Goal: Task Accomplishment & Management: Manage account settings

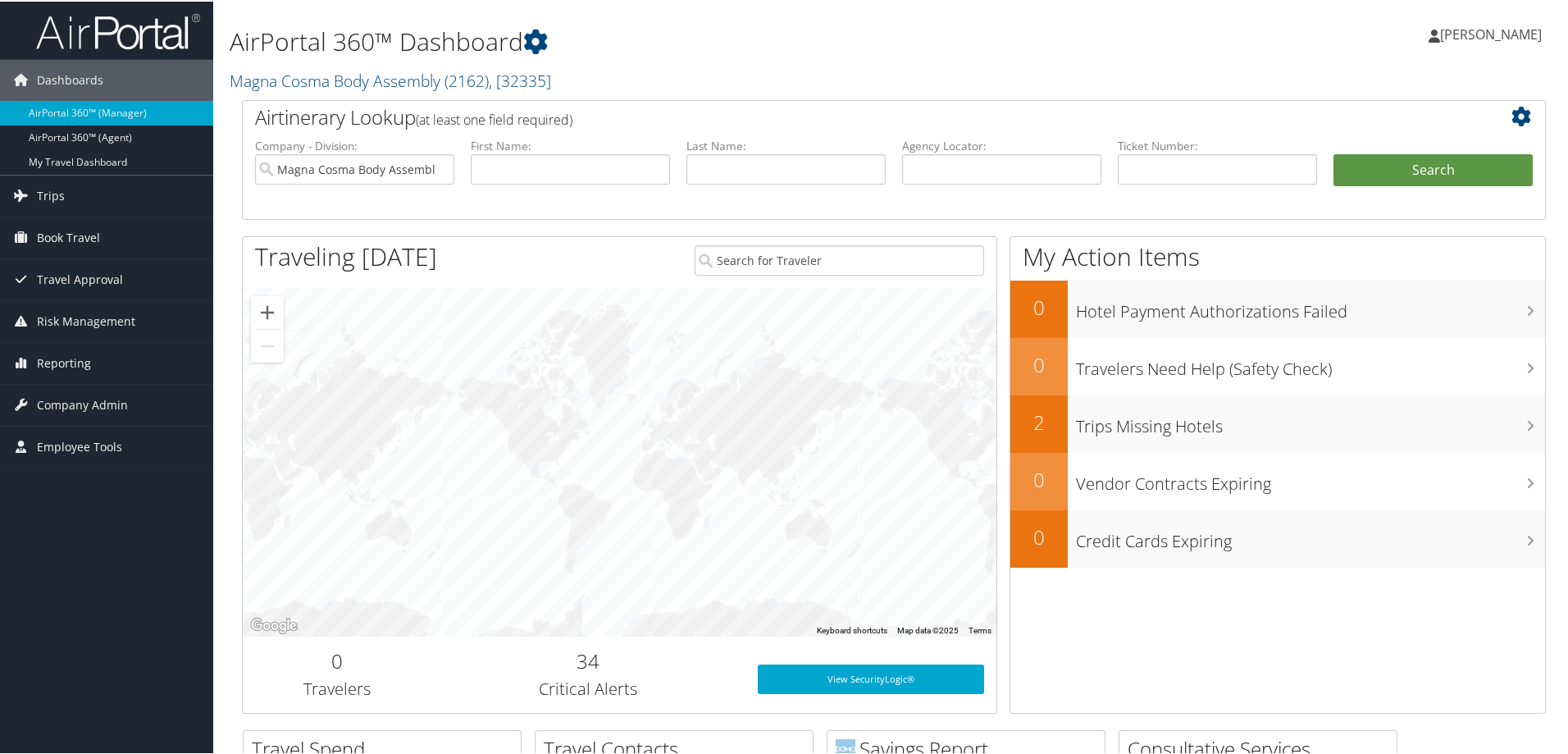
click at [648, 55] on h1 "AirPortal 360™ Dashboard" at bounding box center [672, 40] width 885 height 35
click at [343, 82] on link "Magna Cosma Body Assembly ( 2162 ) , [ 32335 ]" at bounding box center [390, 79] width 322 height 22
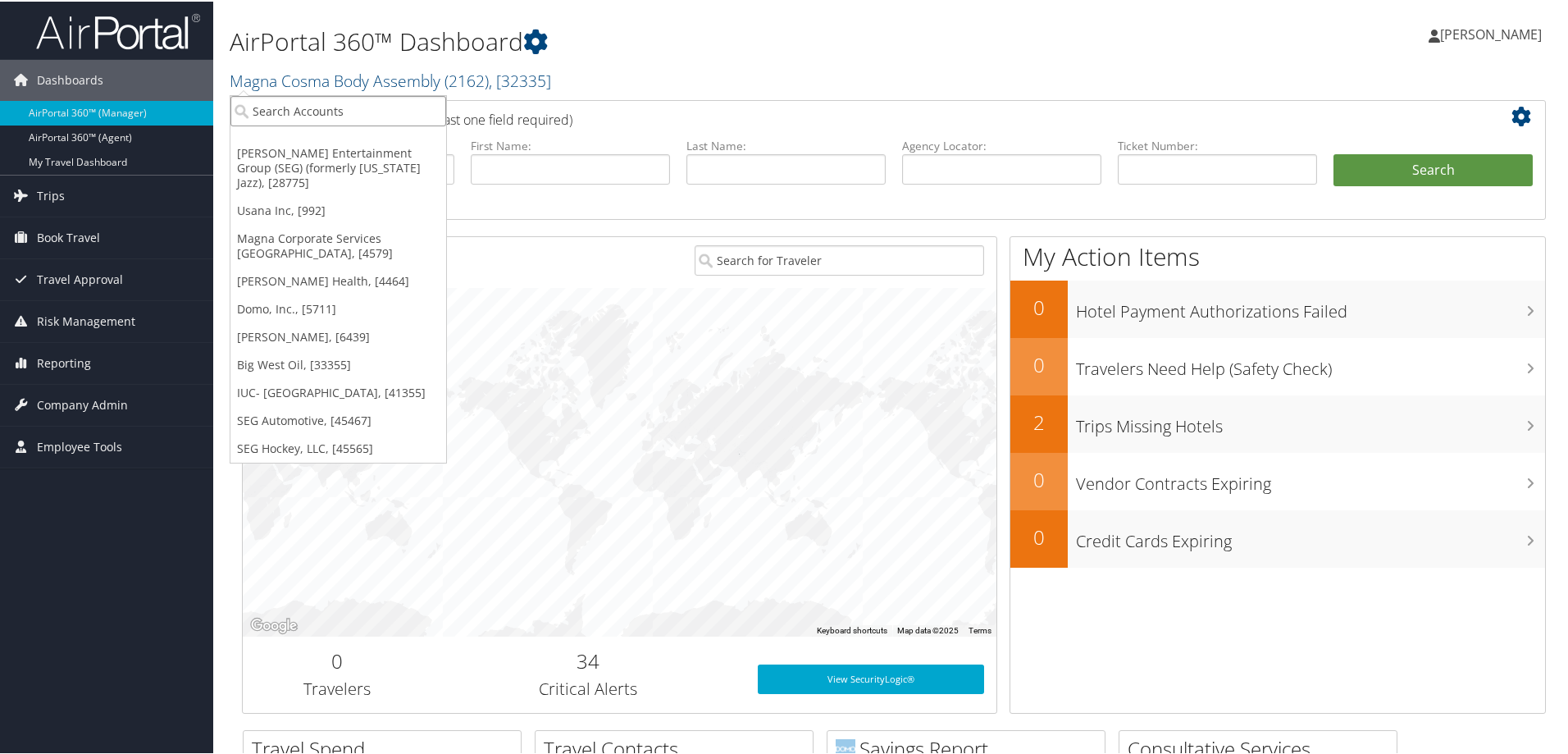
click at [335, 106] on input "search" at bounding box center [338, 109] width 216 height 31
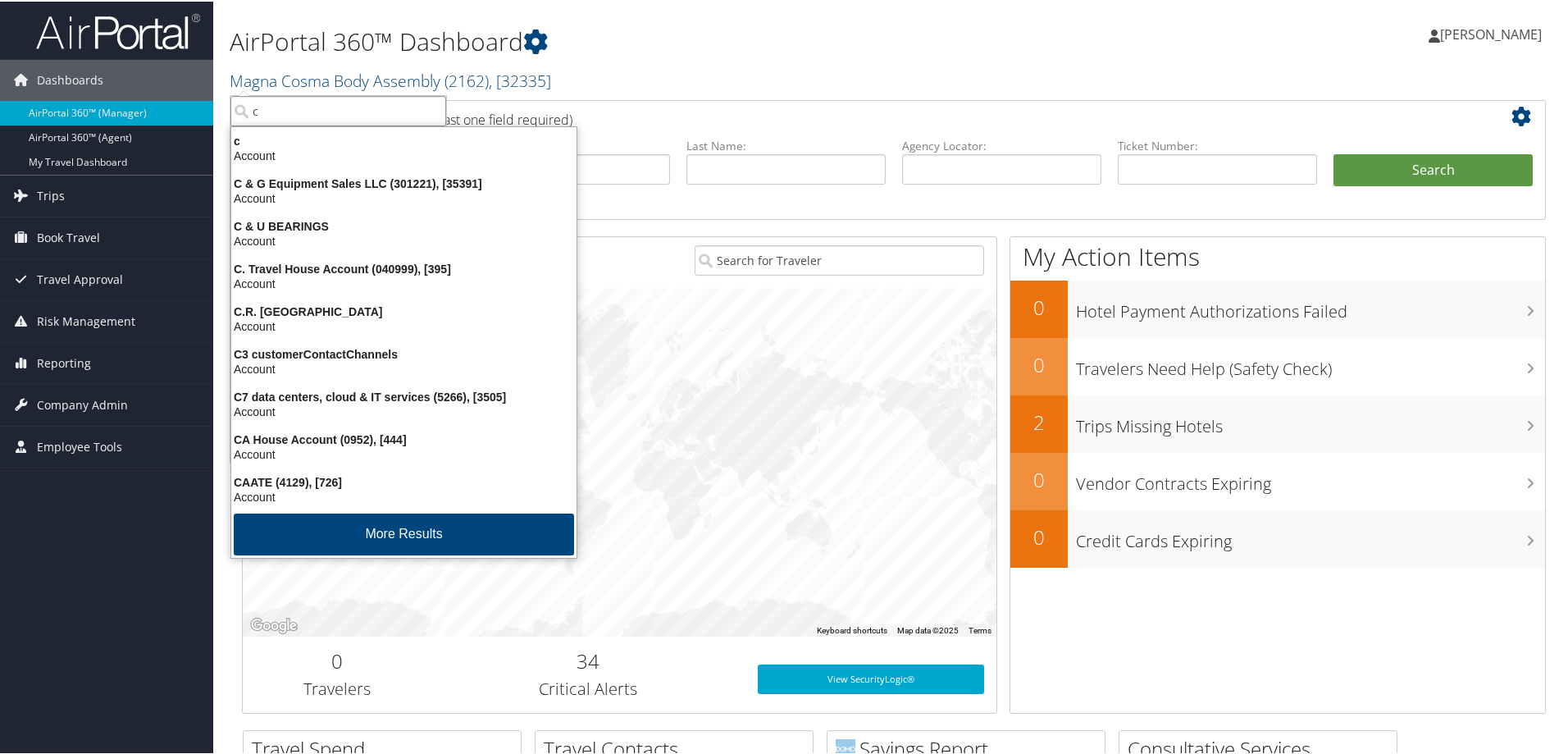
type input "ch"
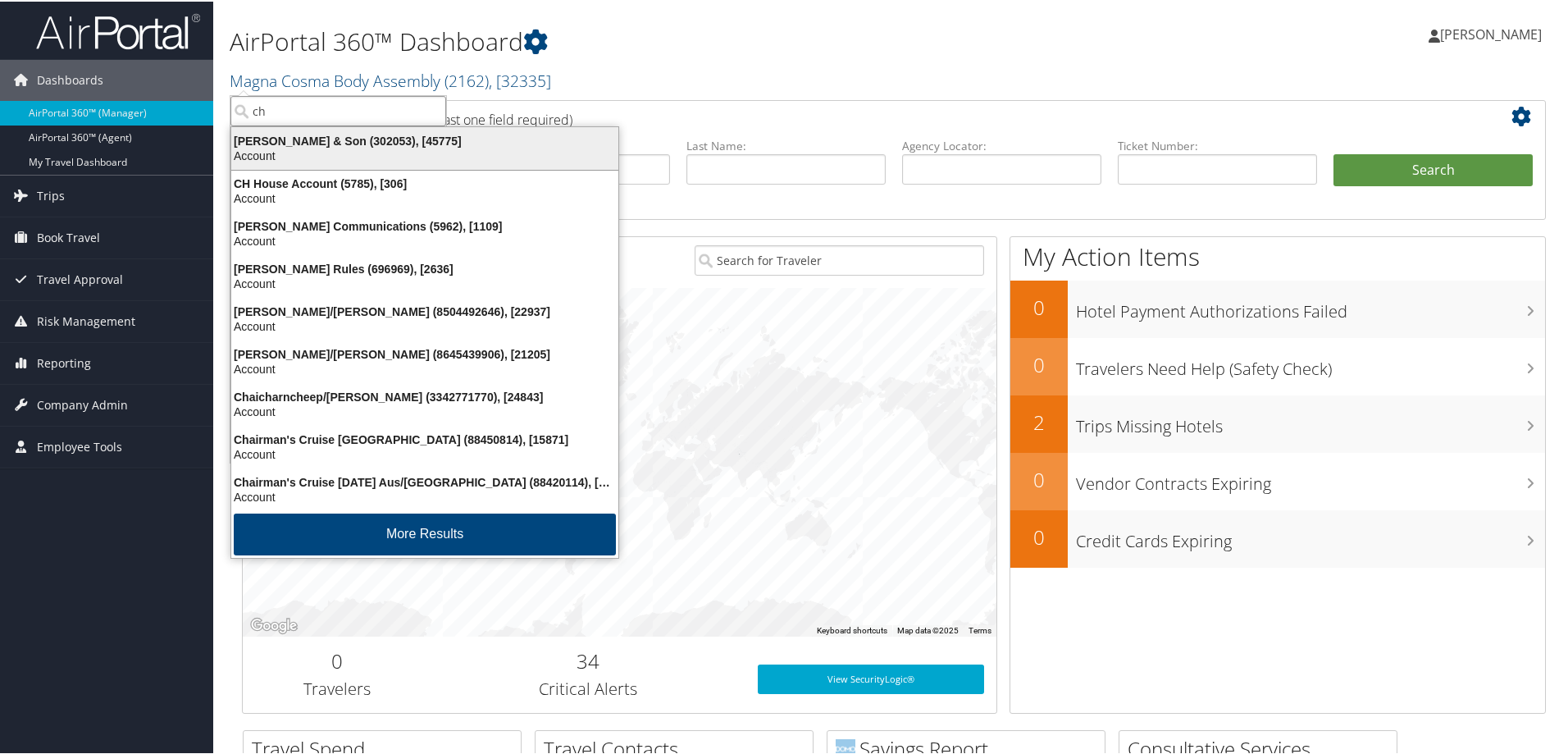
click at [324, 150] on div "Account" at bounding box center [425, 154] width 407 height 14
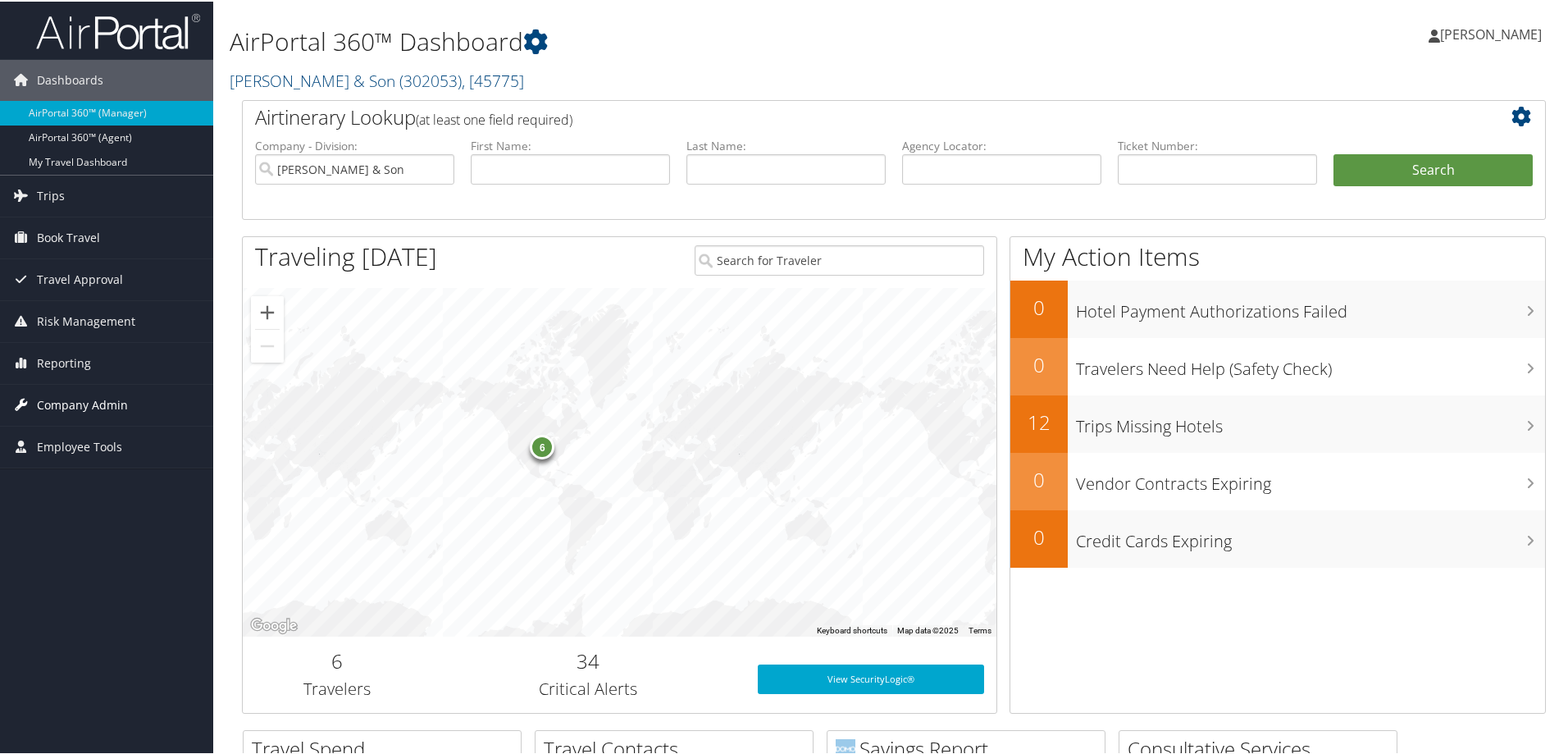
click at [70, 399] on span "Company Admin" at bounding box center [82, 403] width 91 height 41
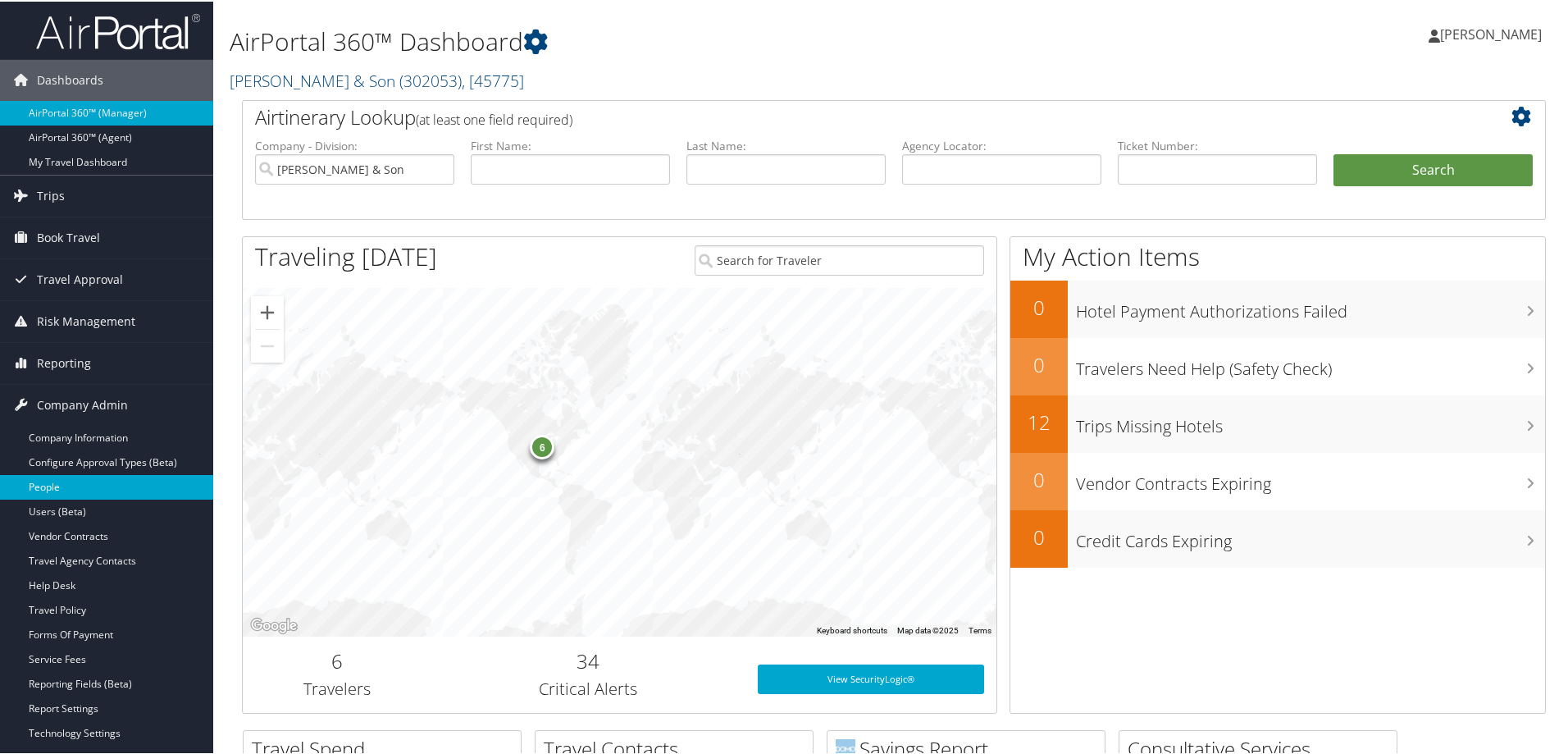
click at [59, 485] on link "People" at bounding box center [107, 486] width 213 height 25
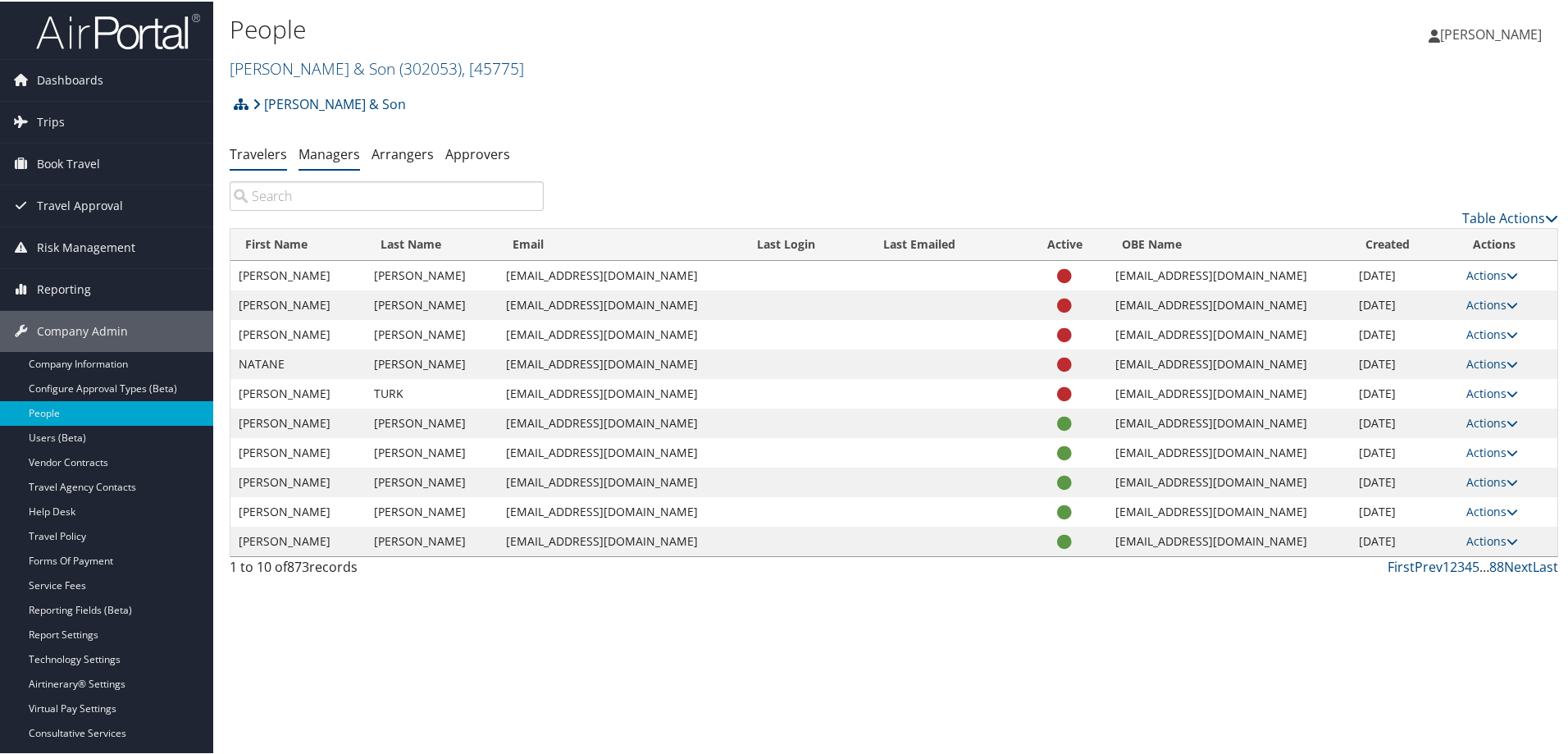
click at [328, 150] on link "Managers" at bounding box center [329, 152] width 61 height 18
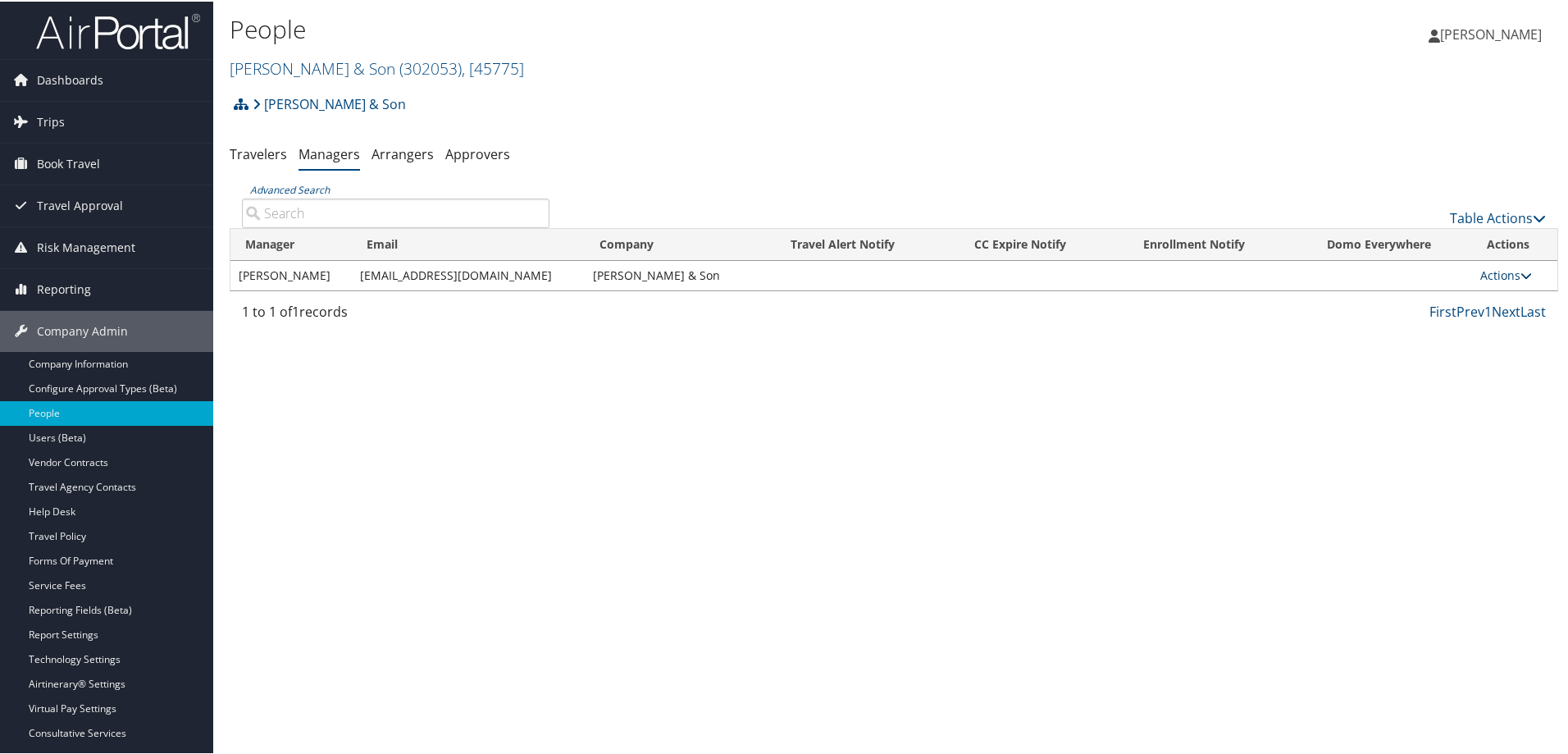
click at [1501, 266] on link "Actions" at bounding box center [1506, 274] width 52 height 15
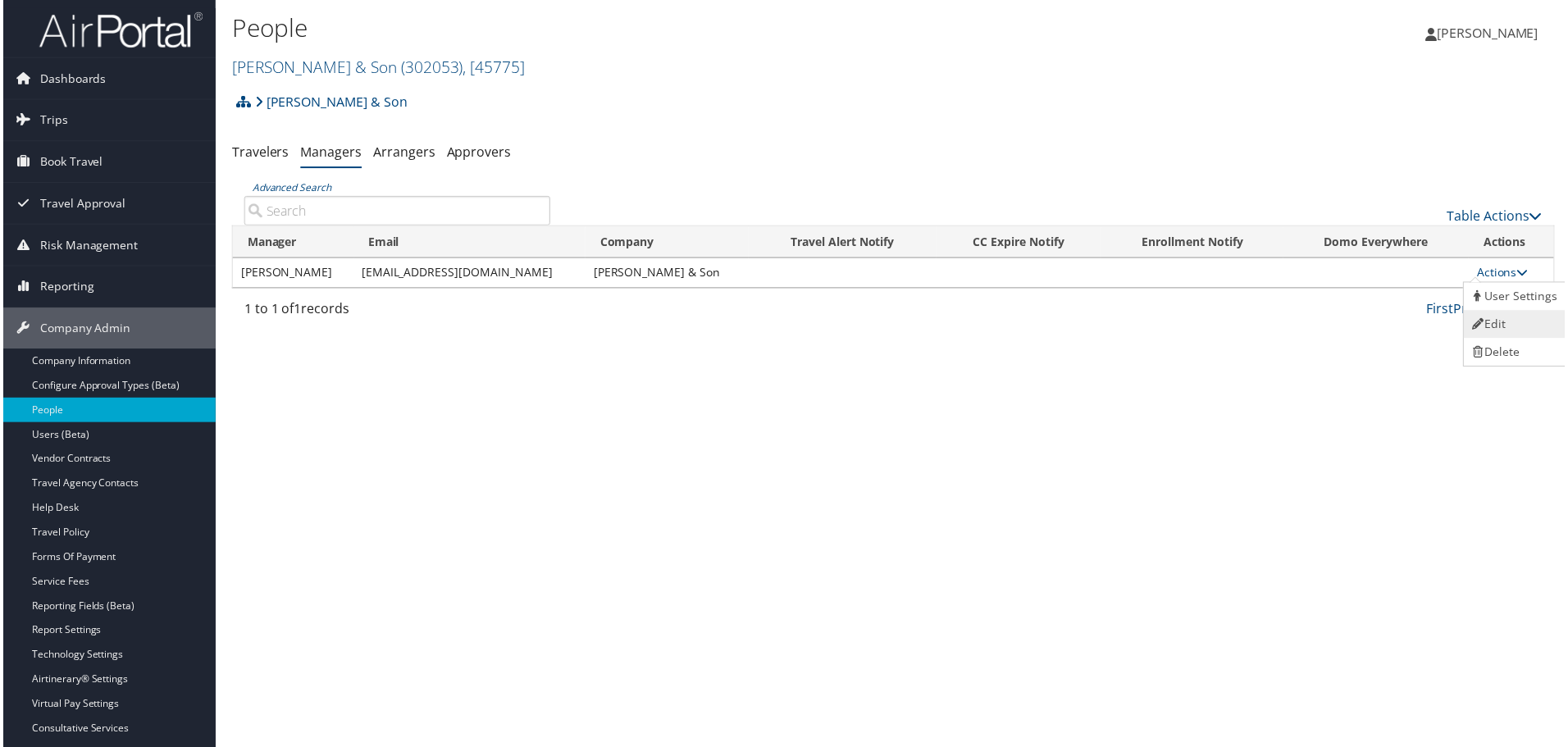
click at [1501, 317] on link "Edit" at bounding box center [1517, 325] width 101 height 28
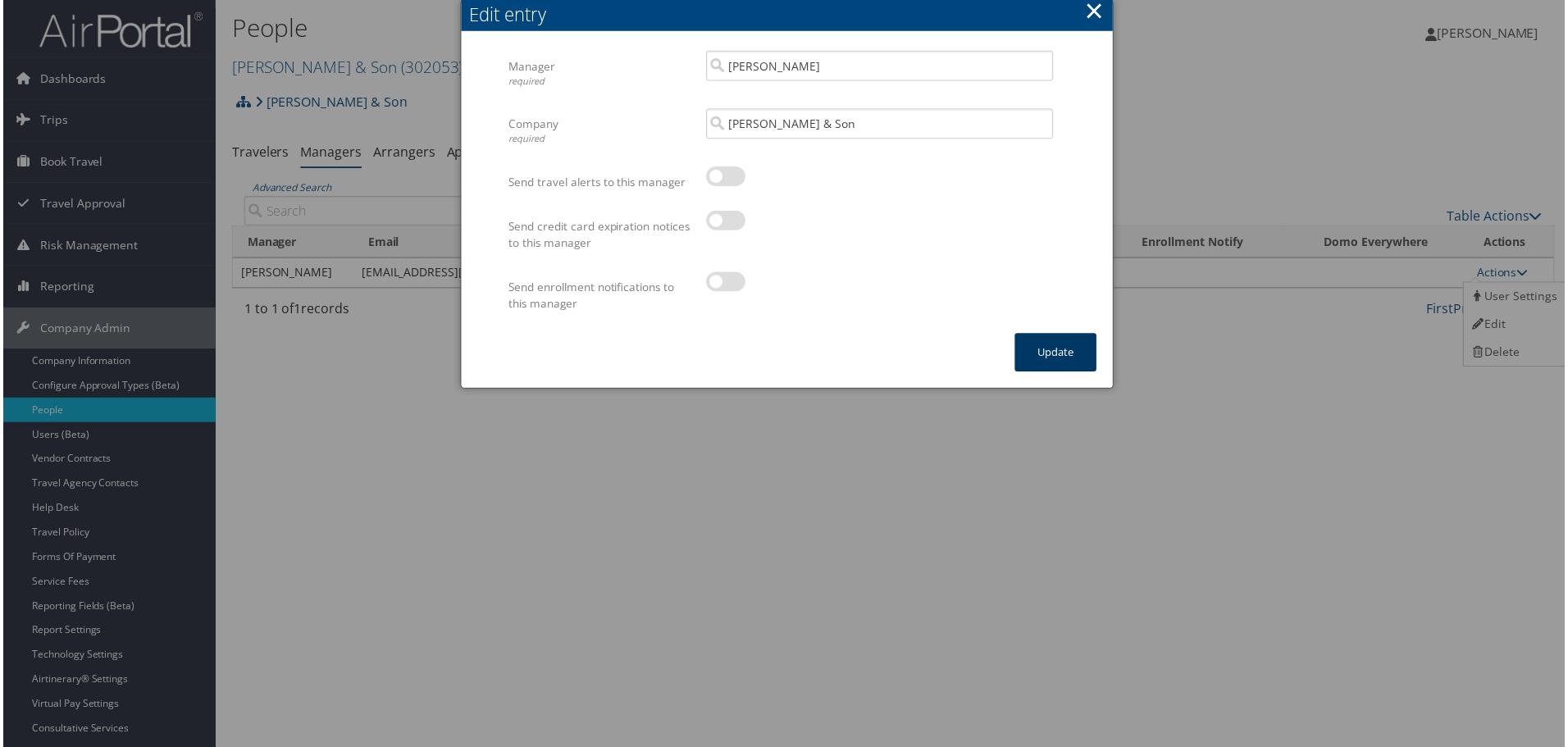
click at [1048, 352] on button "Update" at bounding box center [1056, 353] width 82 height 38
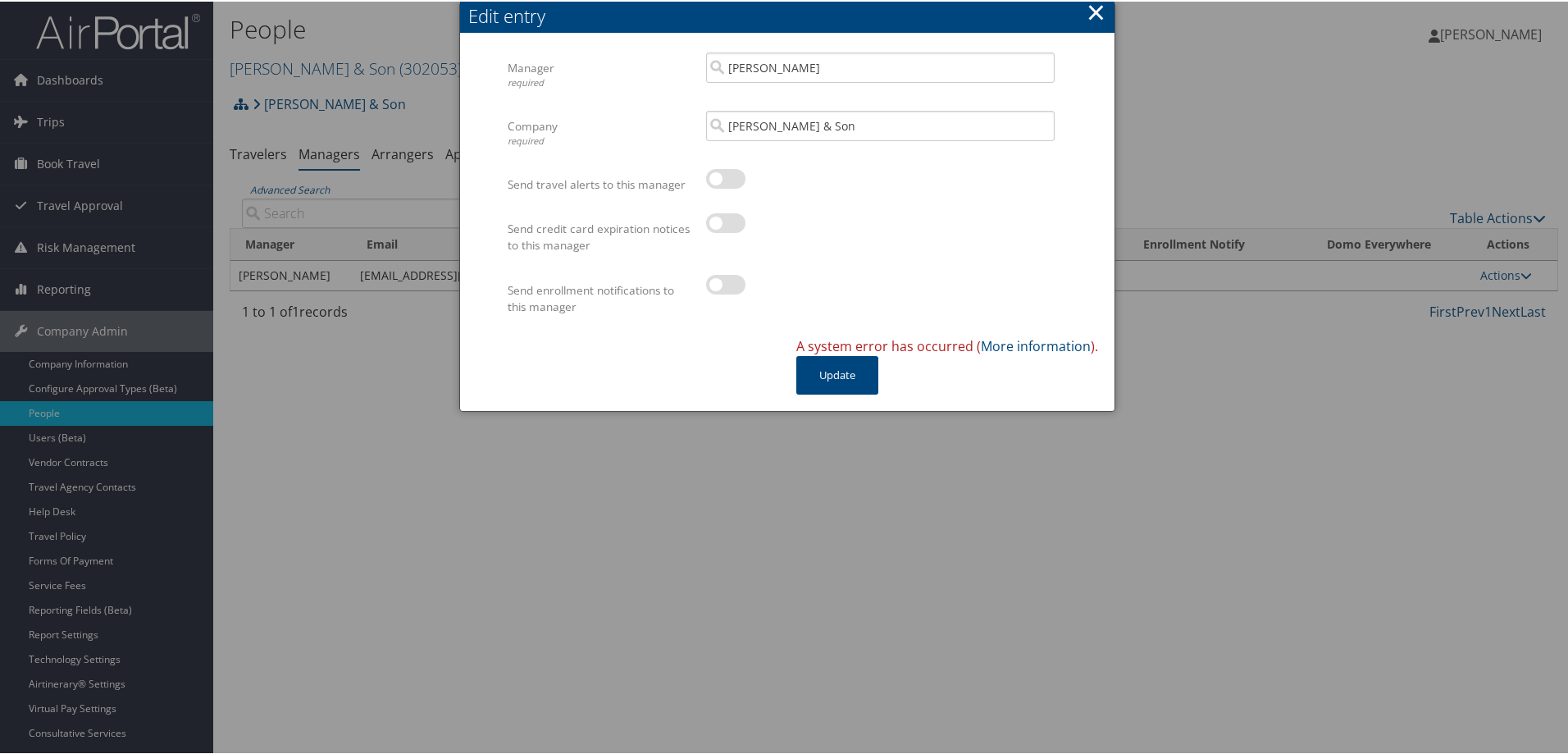
click at [1095, 7] on button "×" at bounding box center [1096, 11] width 19 height 33
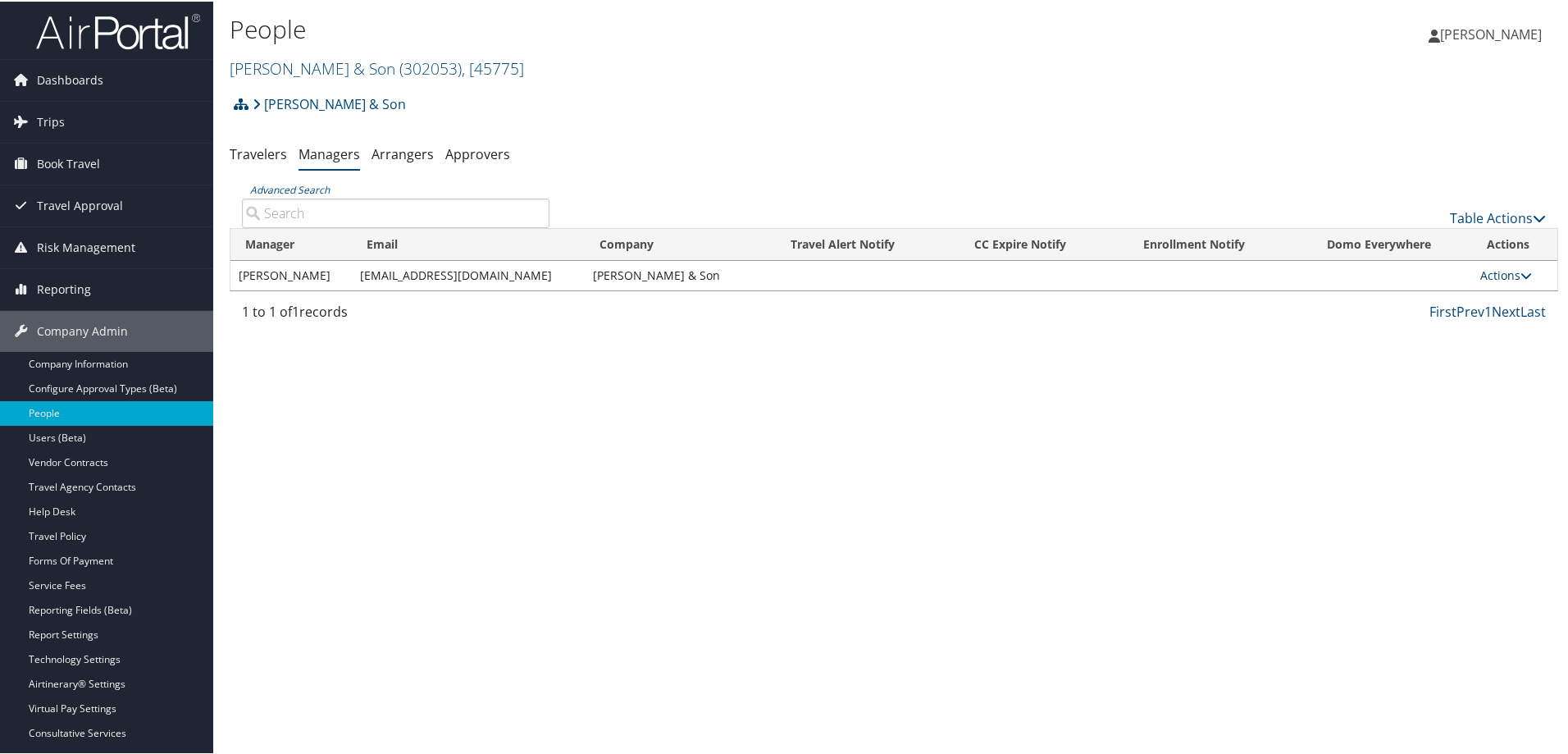
click at [1496, 276] on link "Actions" at bounding box center [1506, 274] width 52 height 15
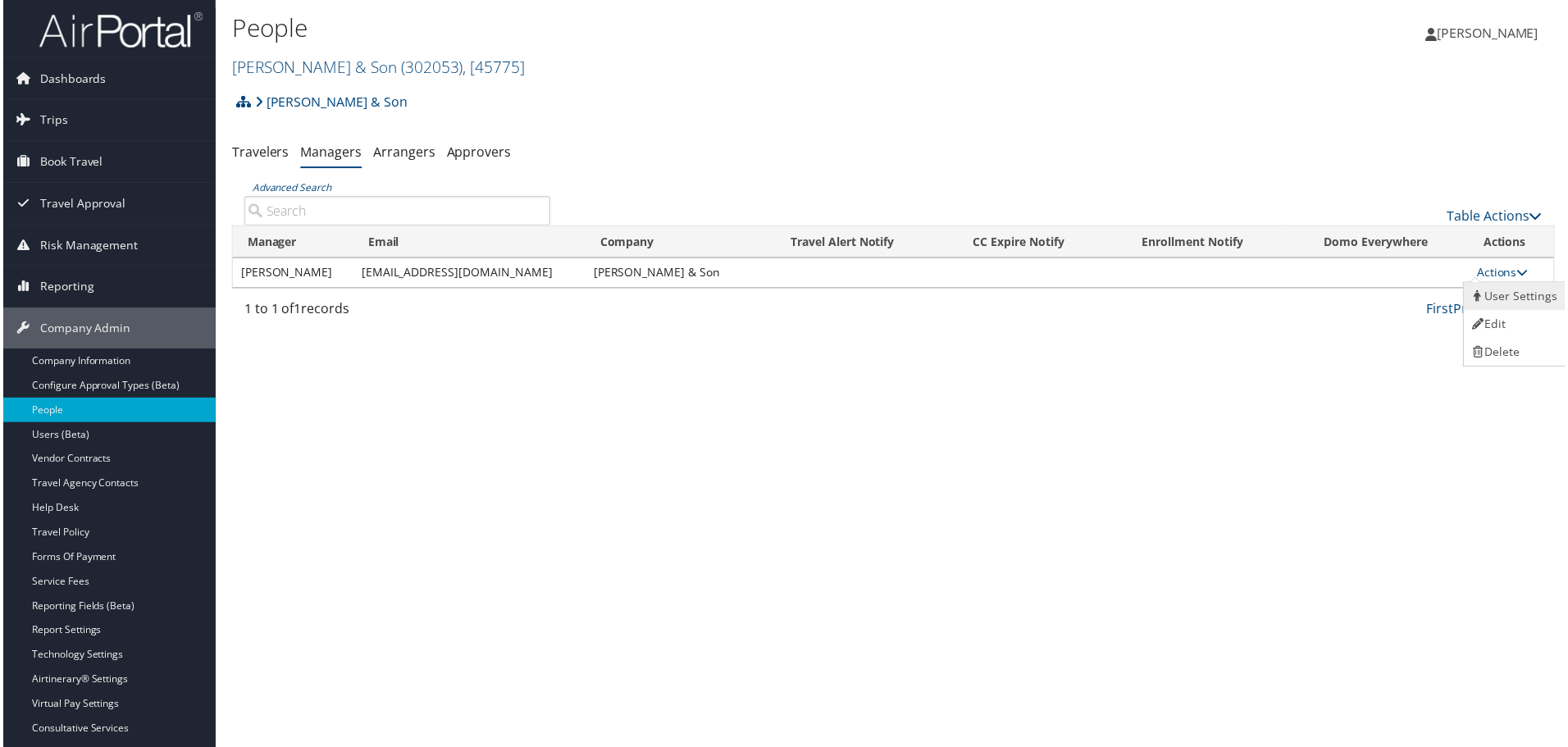
click at [1510, 294] on link "User Settings" at bounding box center [1517, 297] width 101 height 28
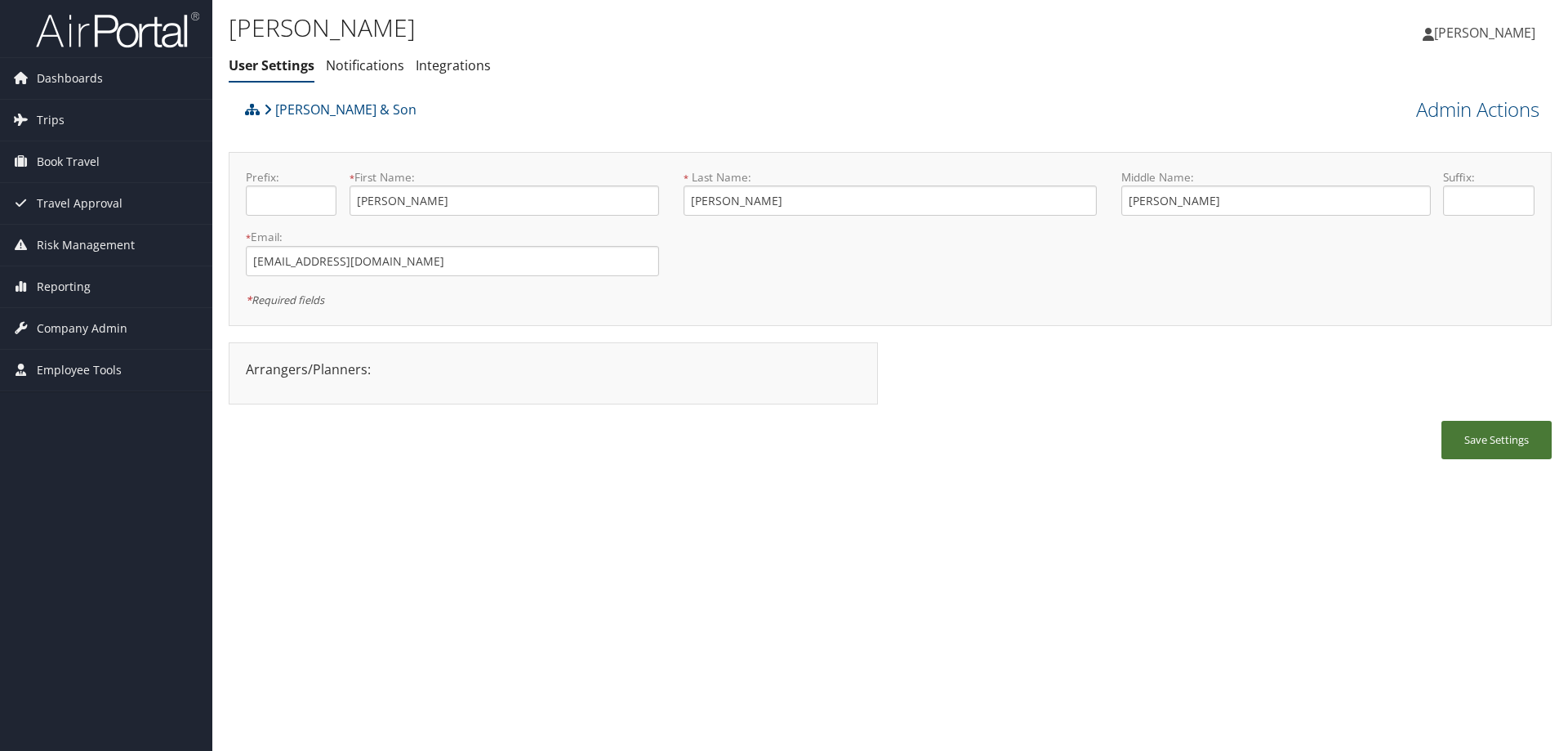
click at [1513, 438] on button "Save Settings" at bounding box center [1496, 440] width 110 height 38
drag, startPoint x: 992, startPoint y: 468, endPoint x: 839, endPoint y: 537, distance: 167.8
click at [839, 537] on div "James Schick User Settings Notifications Integrations User Settings Notificatio…" at bounding box center [890, 375] width 1356 height 751
click at [1473, 437] on button "Save Settings" at bounding box center [1496, 440] width 110 height 38
click at [1434, 114] on link "Admin Actions" at bounding box center [1478, 109] width 123 height 28
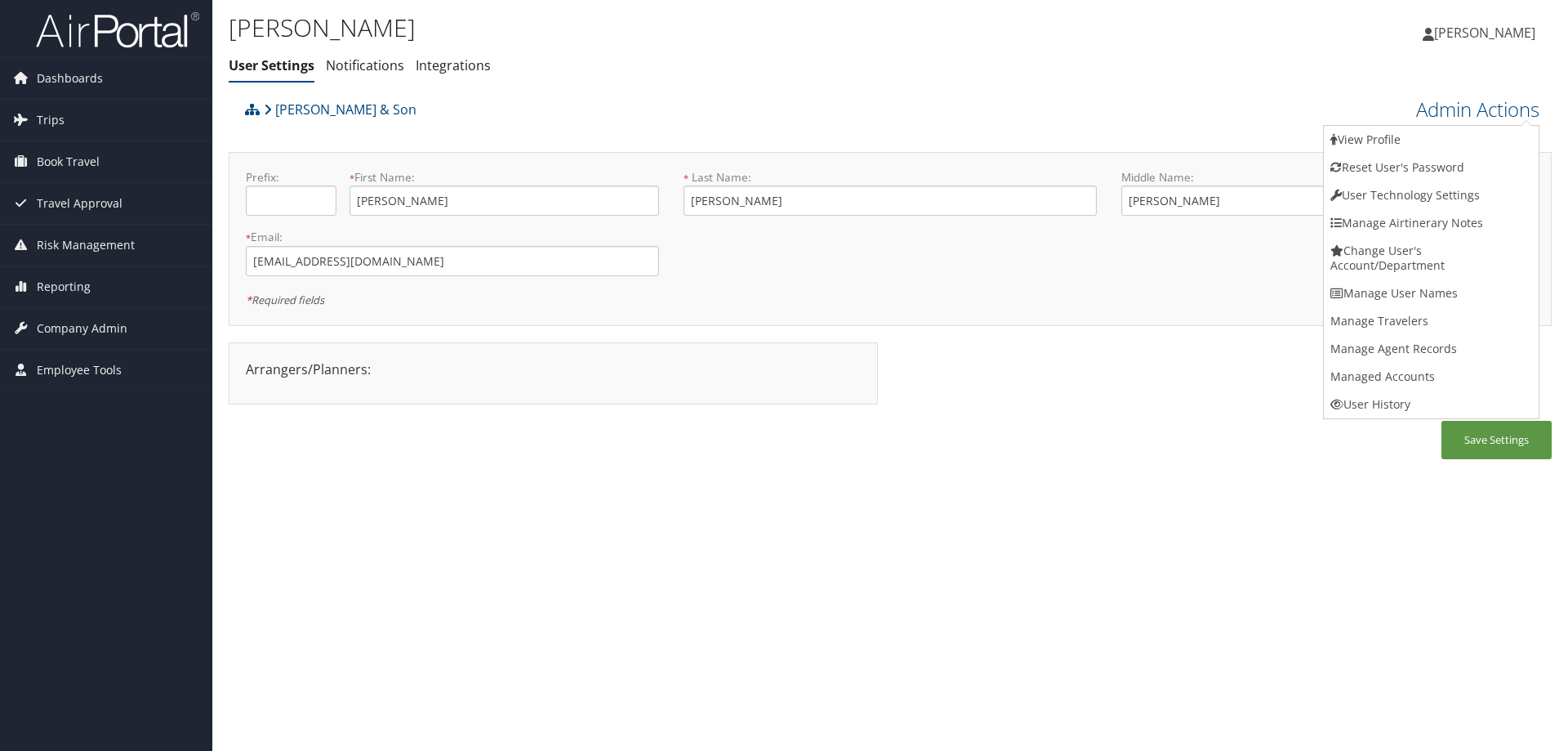
click at [1222, 77] on div "James Schick User Settings Notifications Integrations User Settings Notificatio…" at bounding box center [890, 46] width 1356 height 93
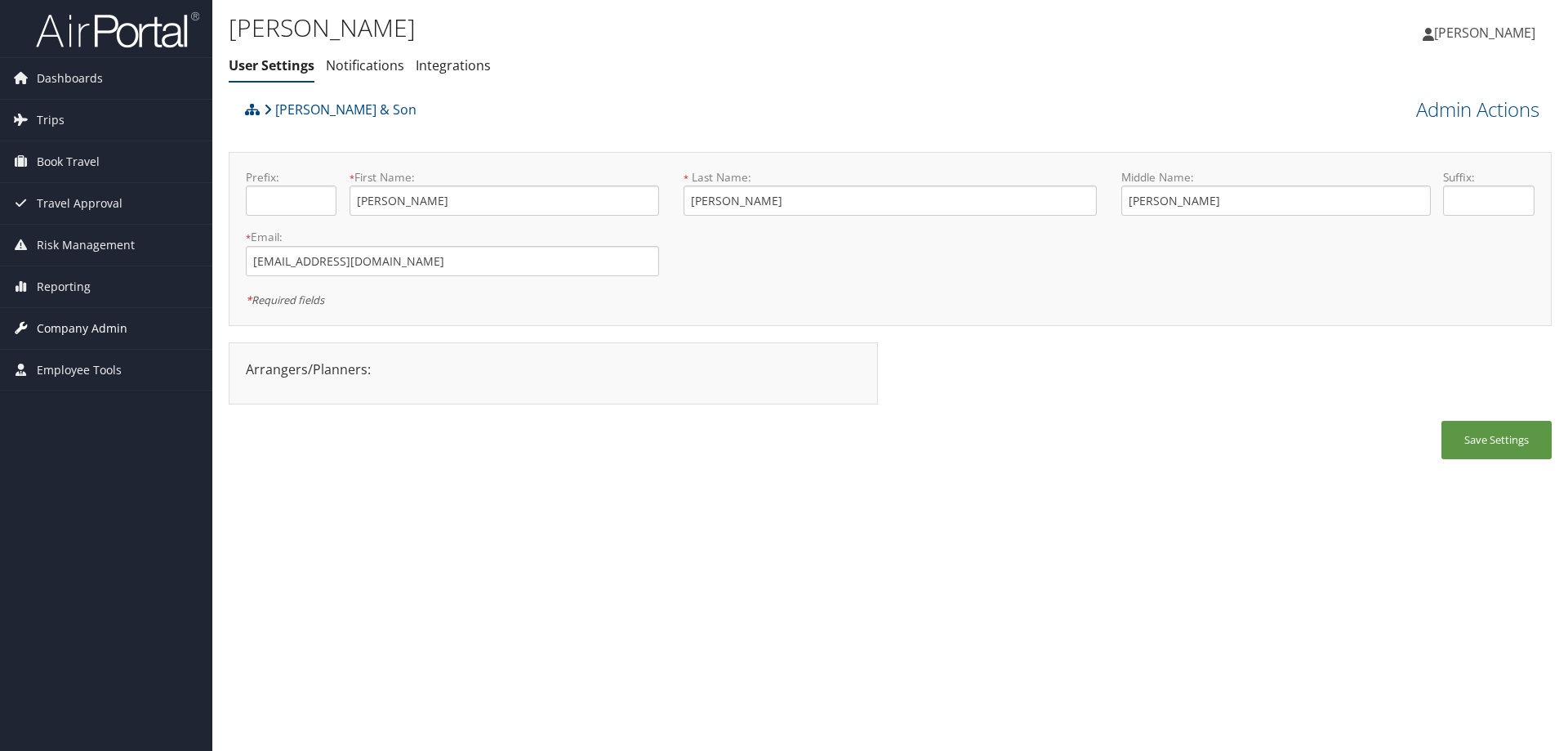
click at [95, 328] on span "Company Admin" at bounding box center [81, 328] width 91 height 41
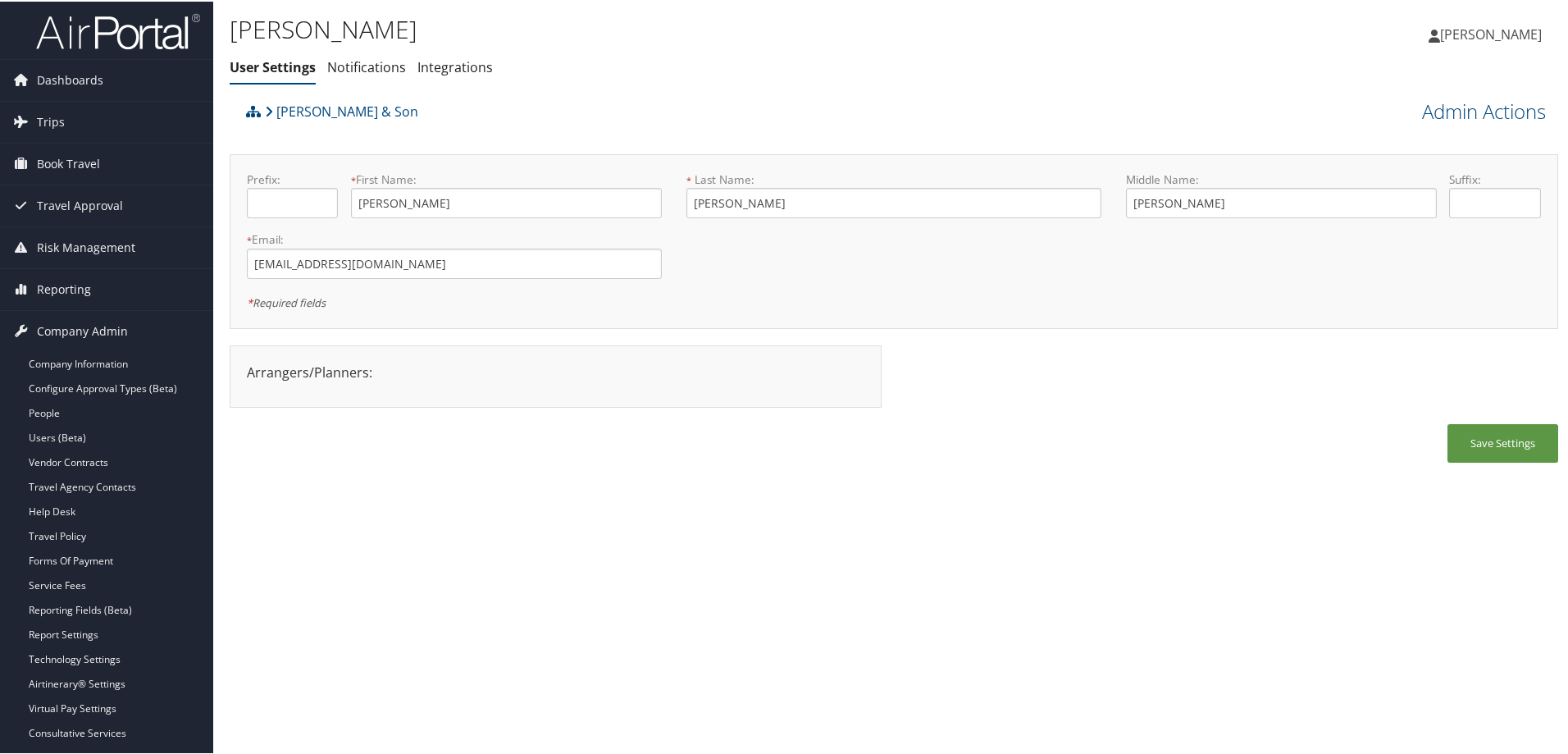
click at [688, 525] on div "James Schick User Settings Notifications Integrations User Settings Notificatio…" at bounding box center [893, 377] width 1361 height 754
